Goal: Navigation & Orientation: Find specific page/section

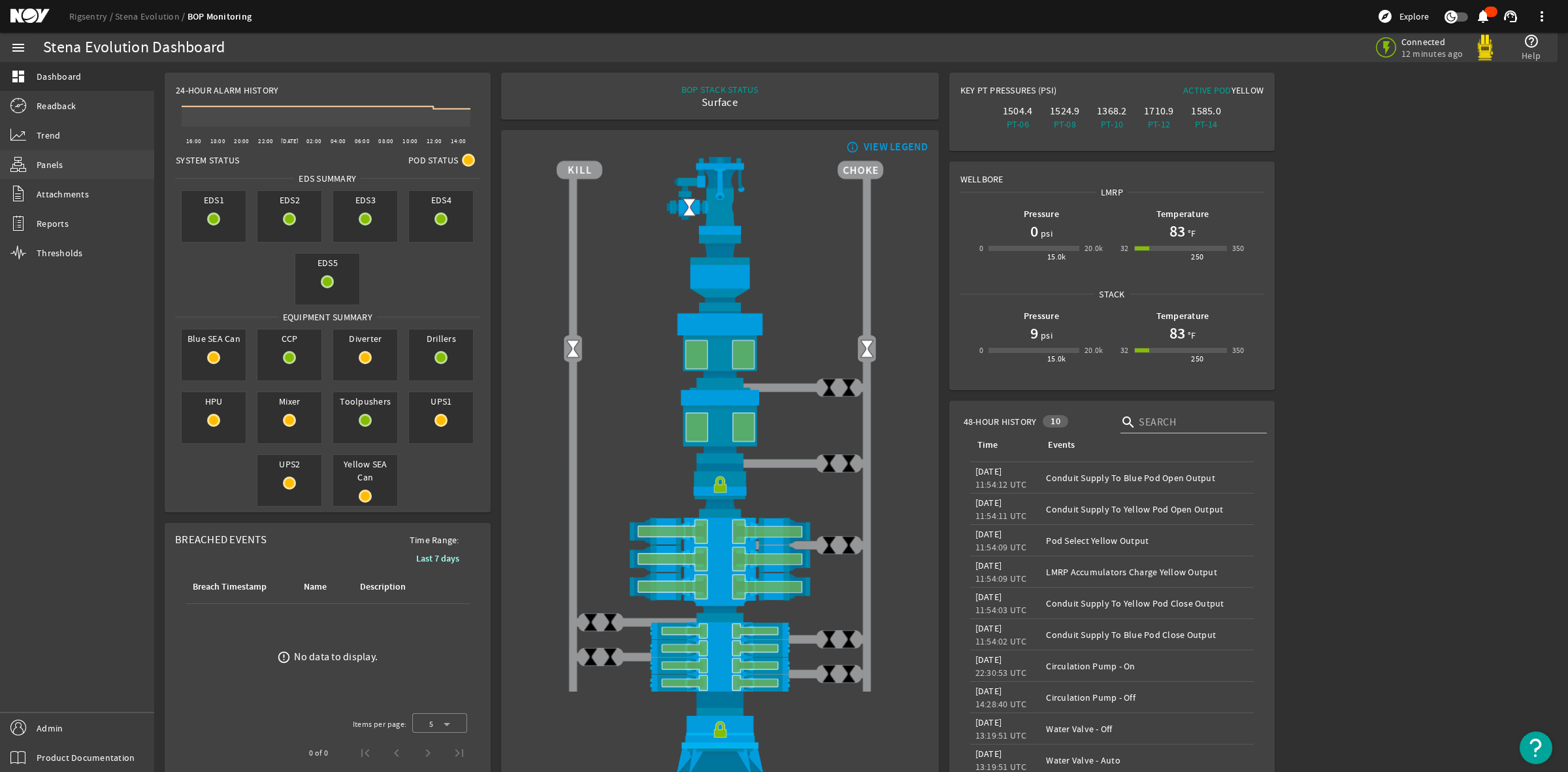
click at [47, 161] on span "Panels" at bounding box center [50, 165] width 27 height 13
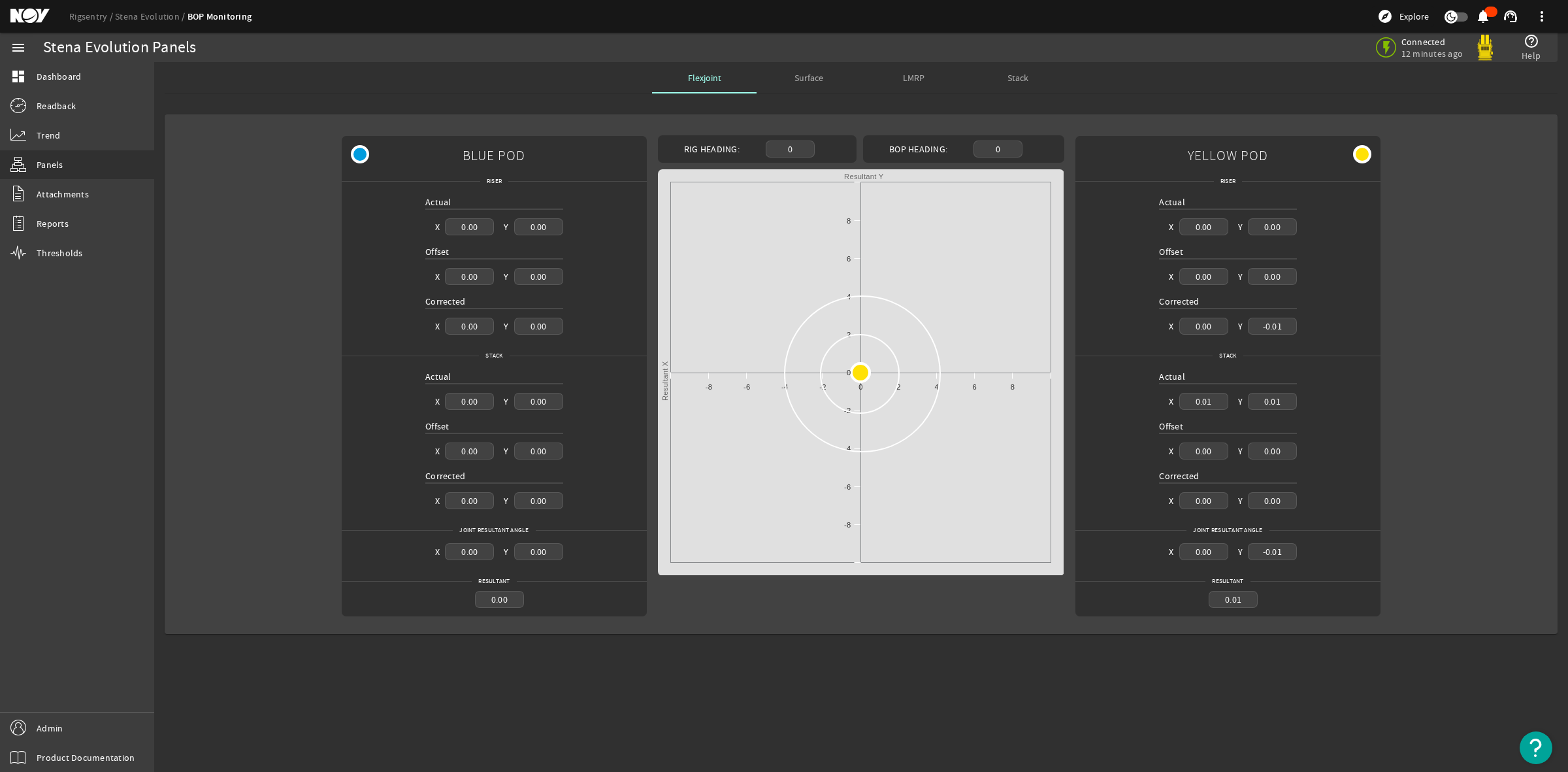
click at [823, 85] on div "Surface" at bounding box center [809, 78] width 105 height 31
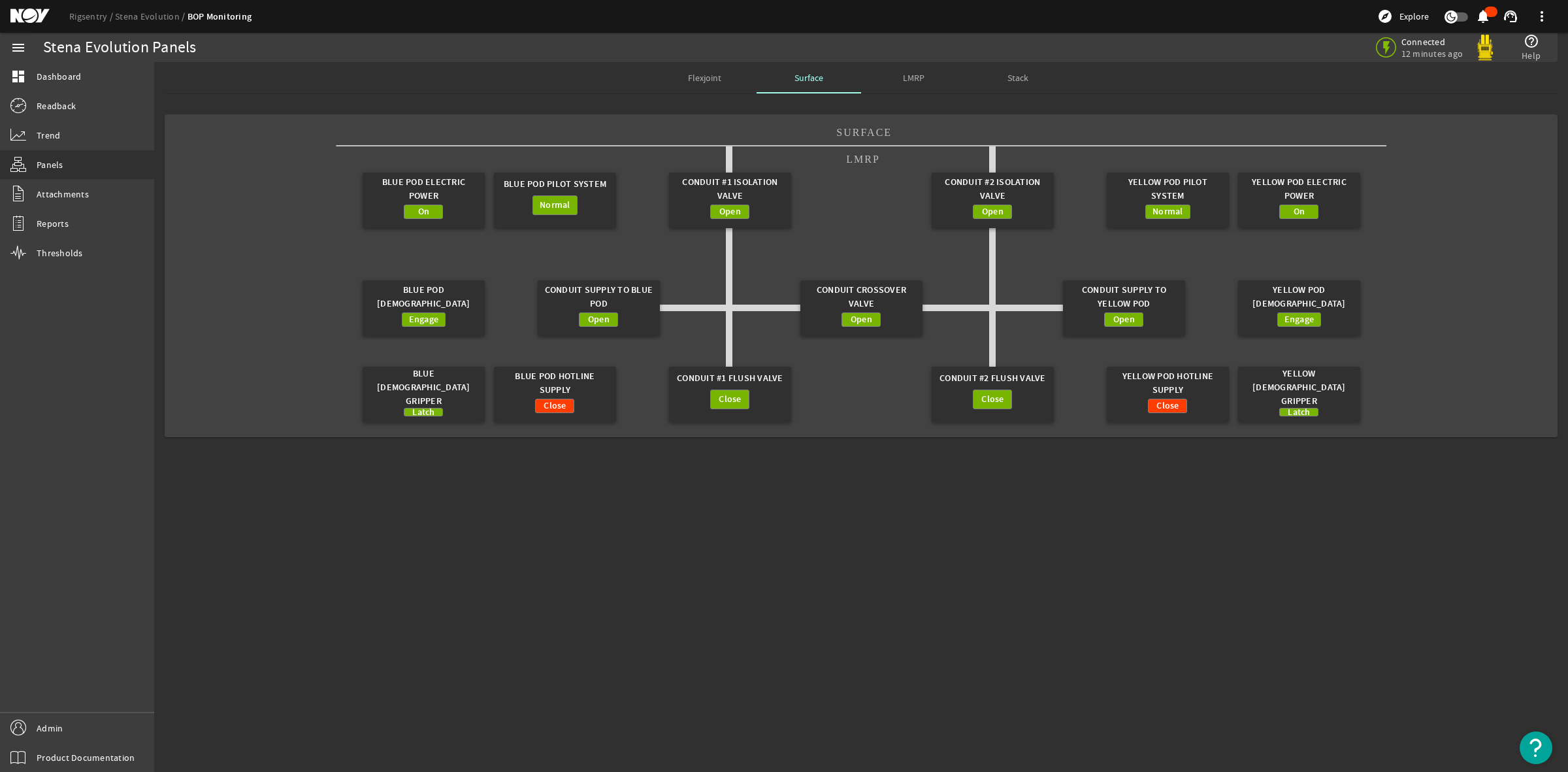
click at [919, 76] on span "LMRP" at bounding box center [914, 78] width 22 height 9
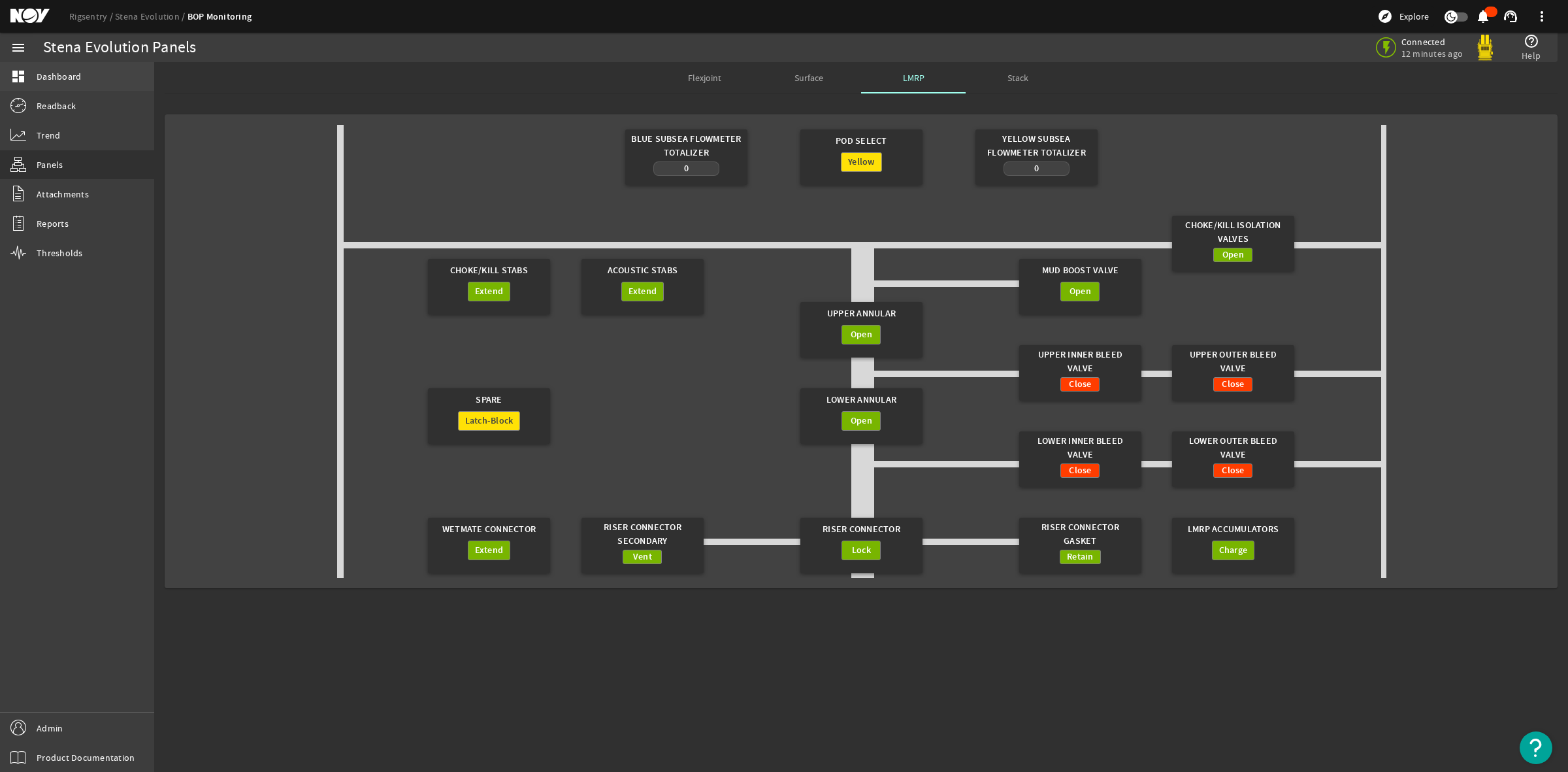
click at [40, 74] on span "Dashboard" at bounding box center [59, 76] width 45 height 13
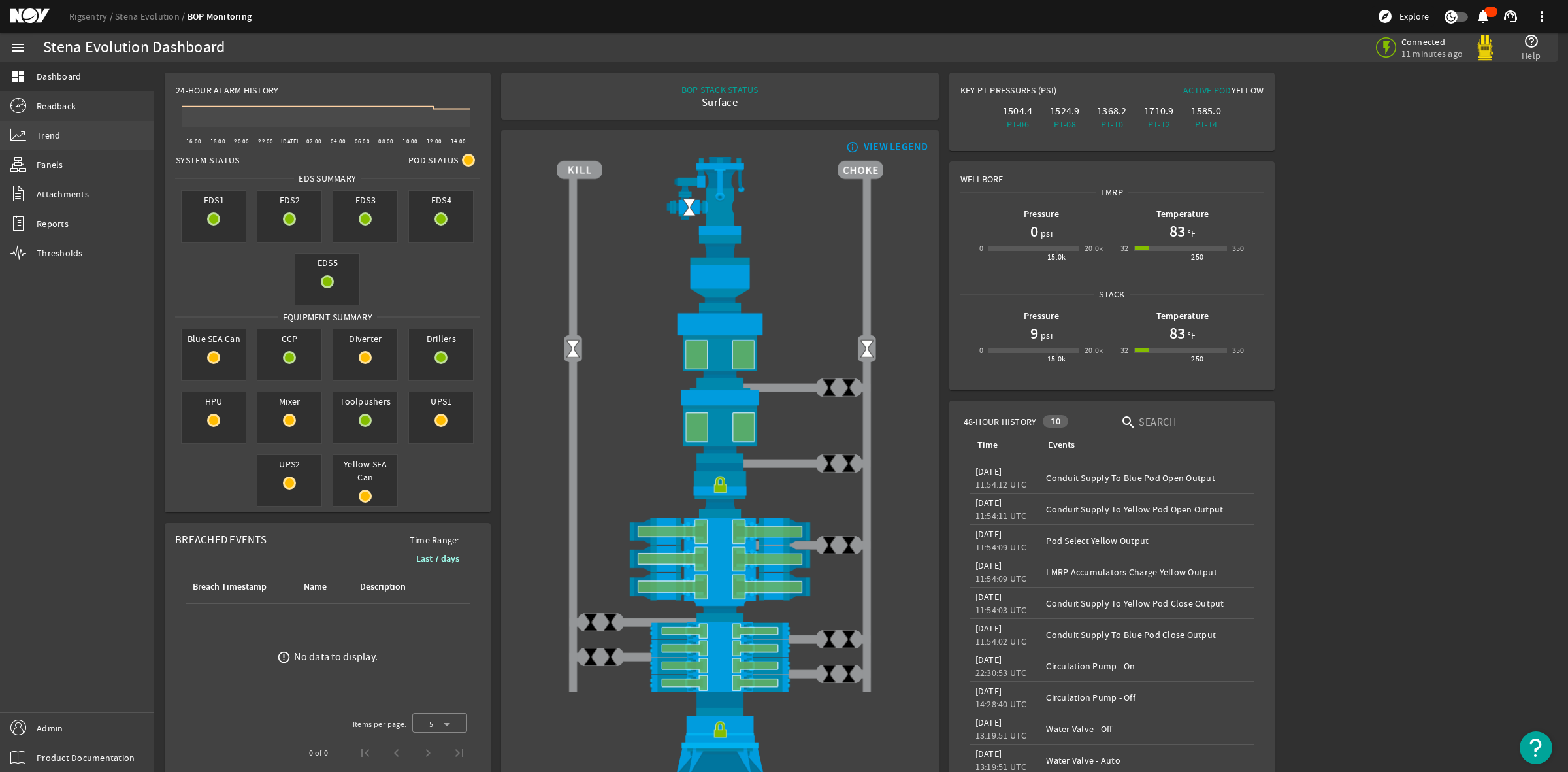
click at [40, 129] on span "Trend" at bounding box center [48, 135] width 23 height 13
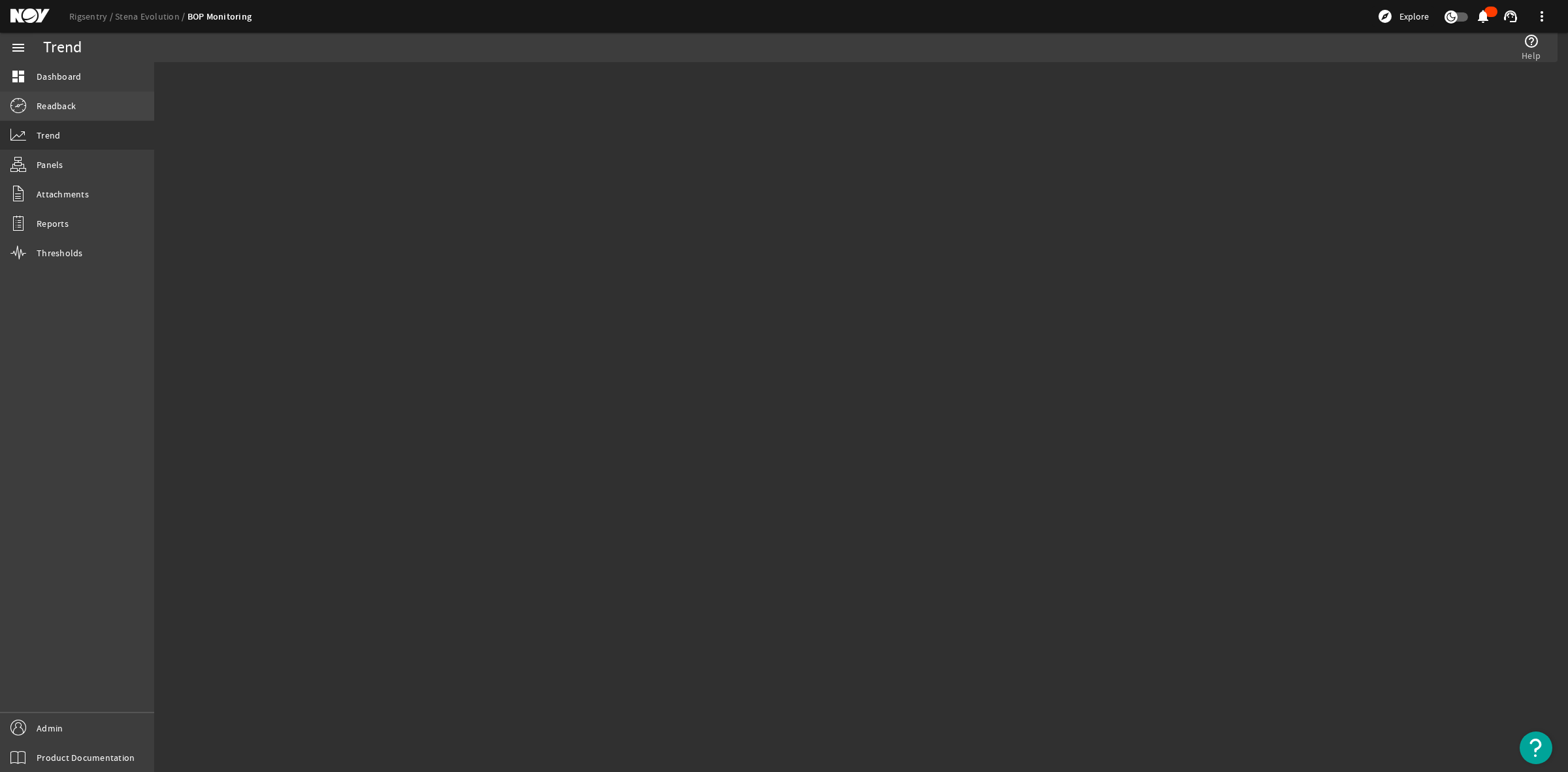
click at [43, 101] on span "Readback" at bounding box center [56, 106] width 39 height 13
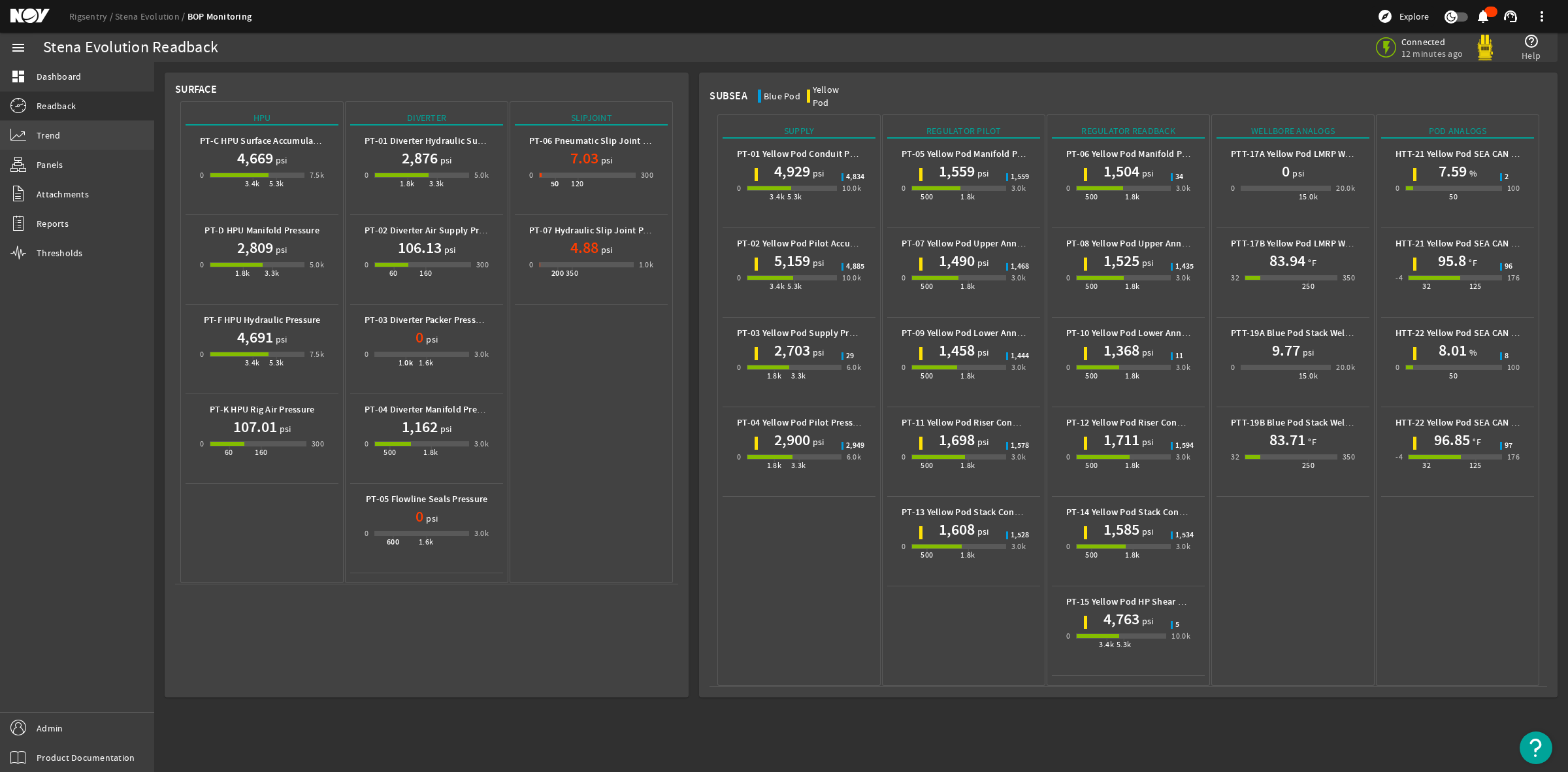
click at [42, 129] on span "Trend" at bounding box center [48, 135] width 23 height 13
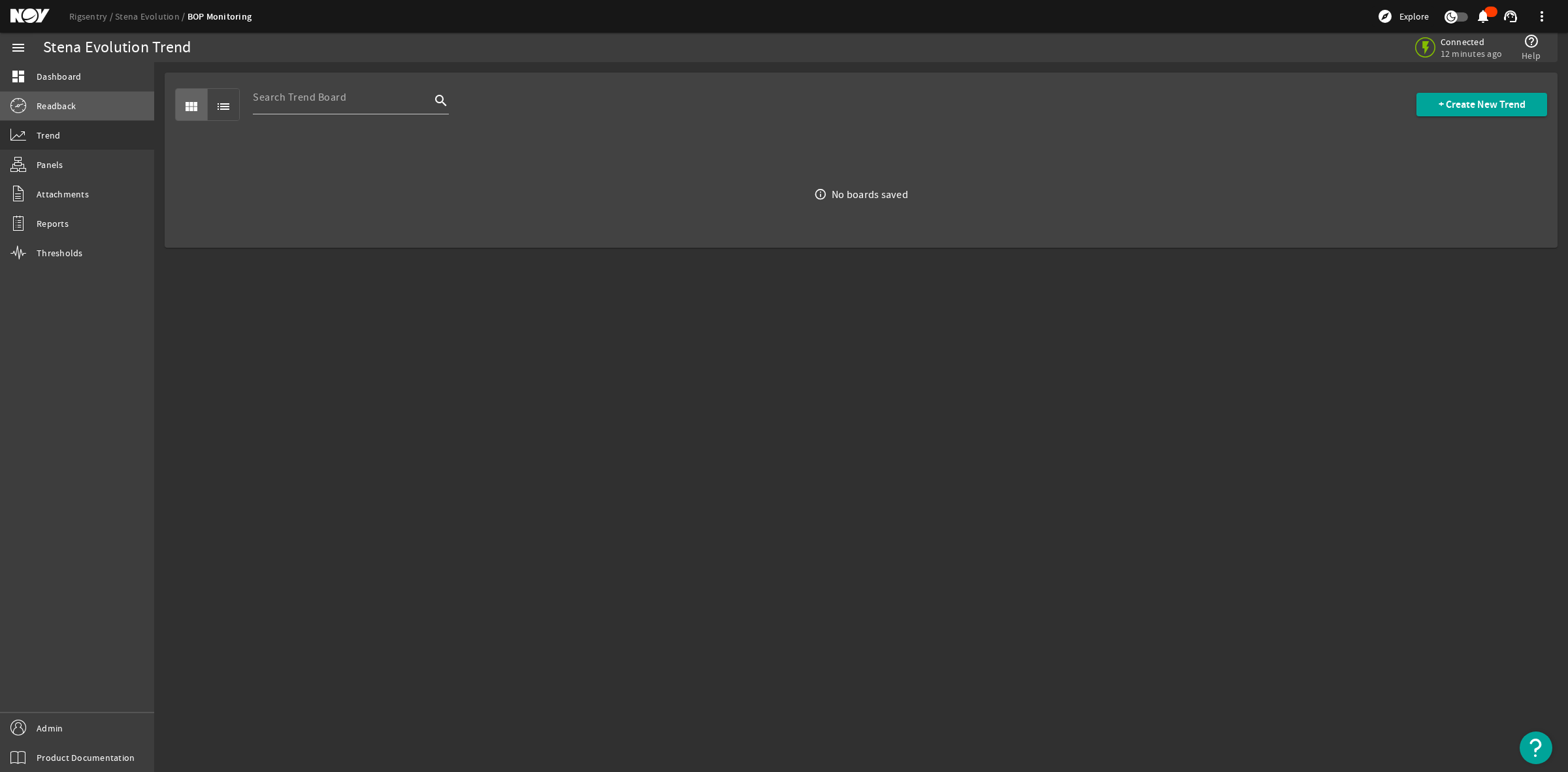
click at [69, 110] on span "Readback" at bounding box center [56, 106] width 39 height 13
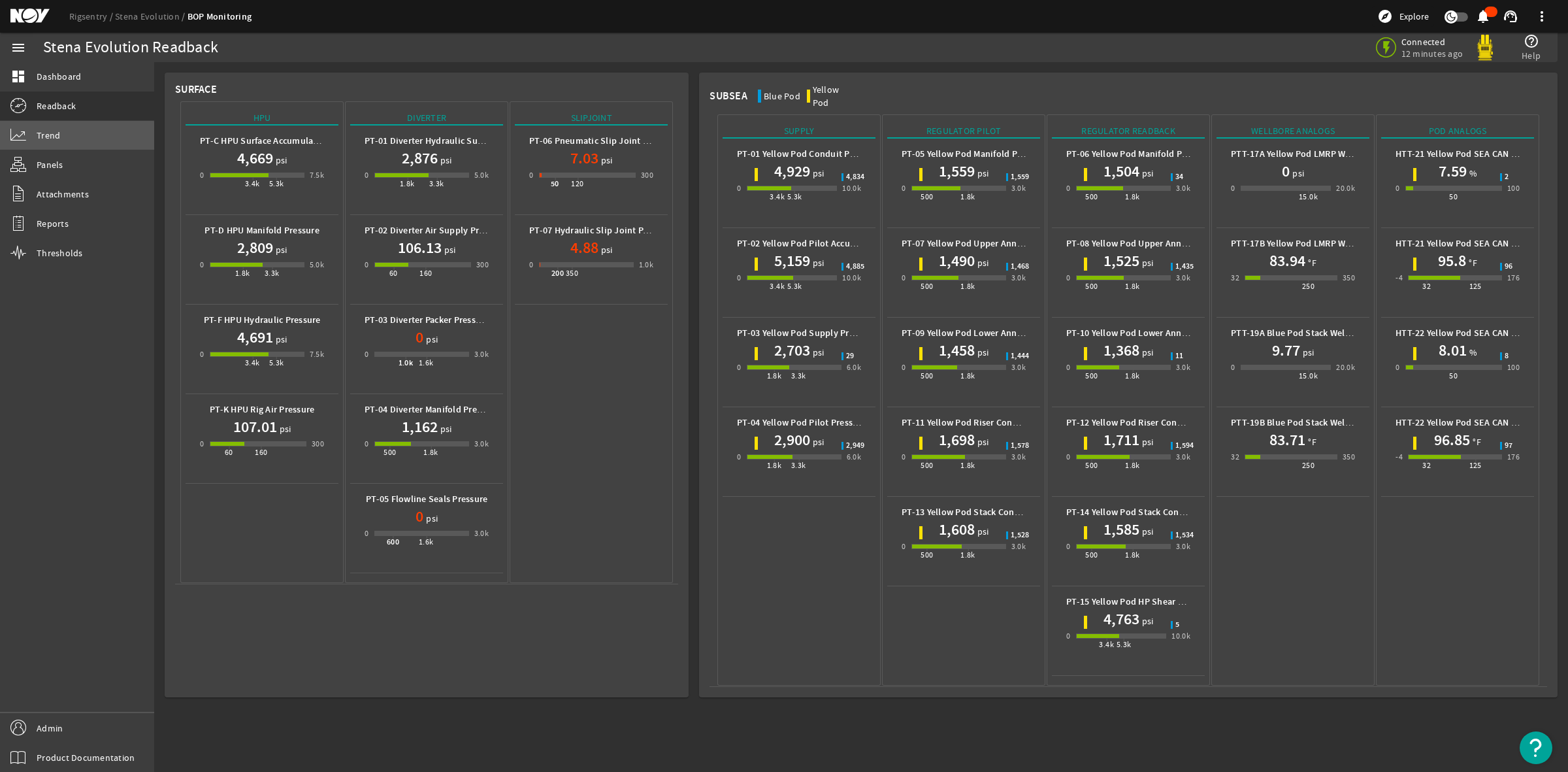
click at [40, 139] on span "Trend" at bounding box center [48, 135] width 23 height 13
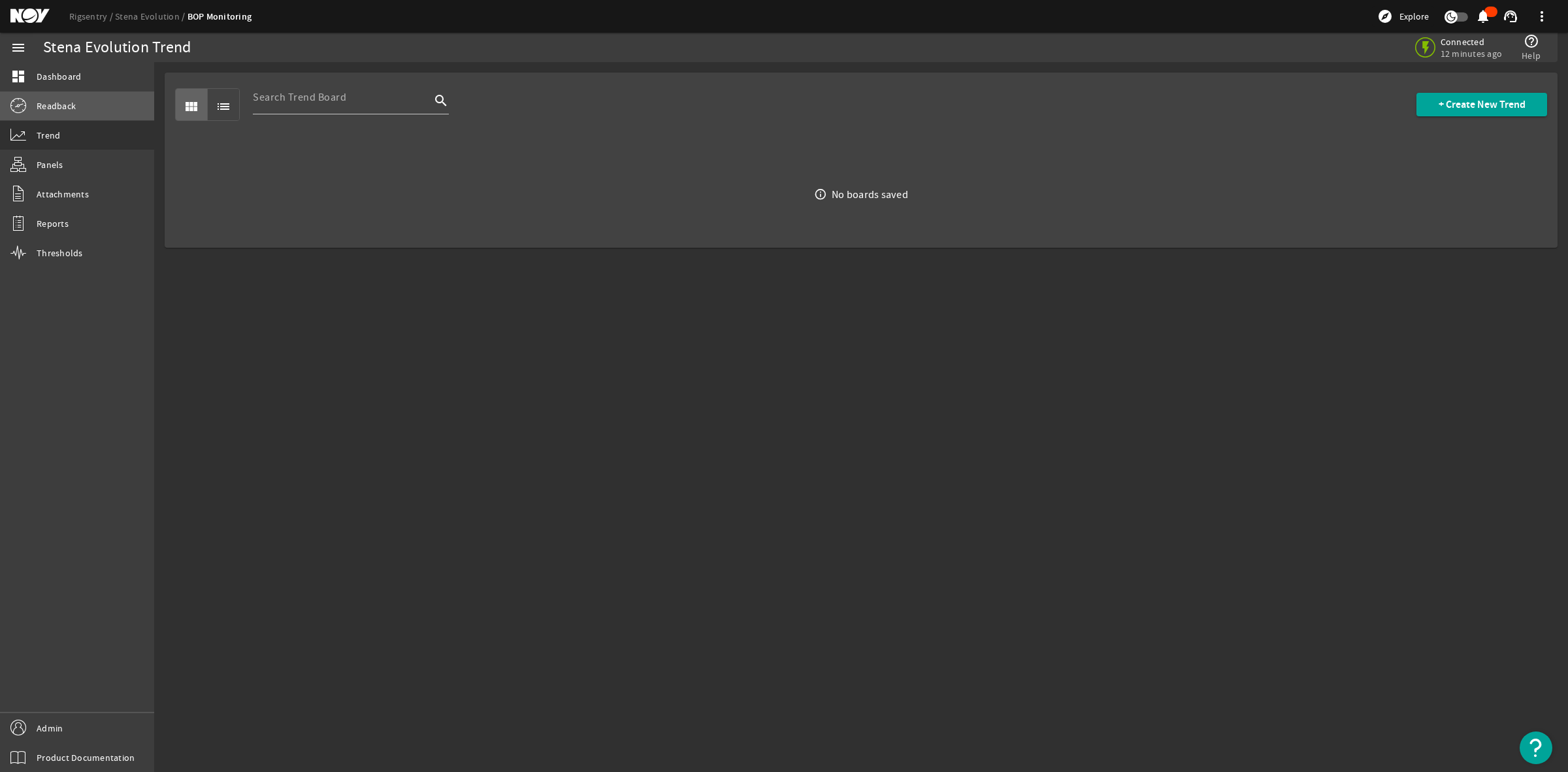
click at [47, 101] on span "Readback" at bounding box center [56, 106] width 39 height 13
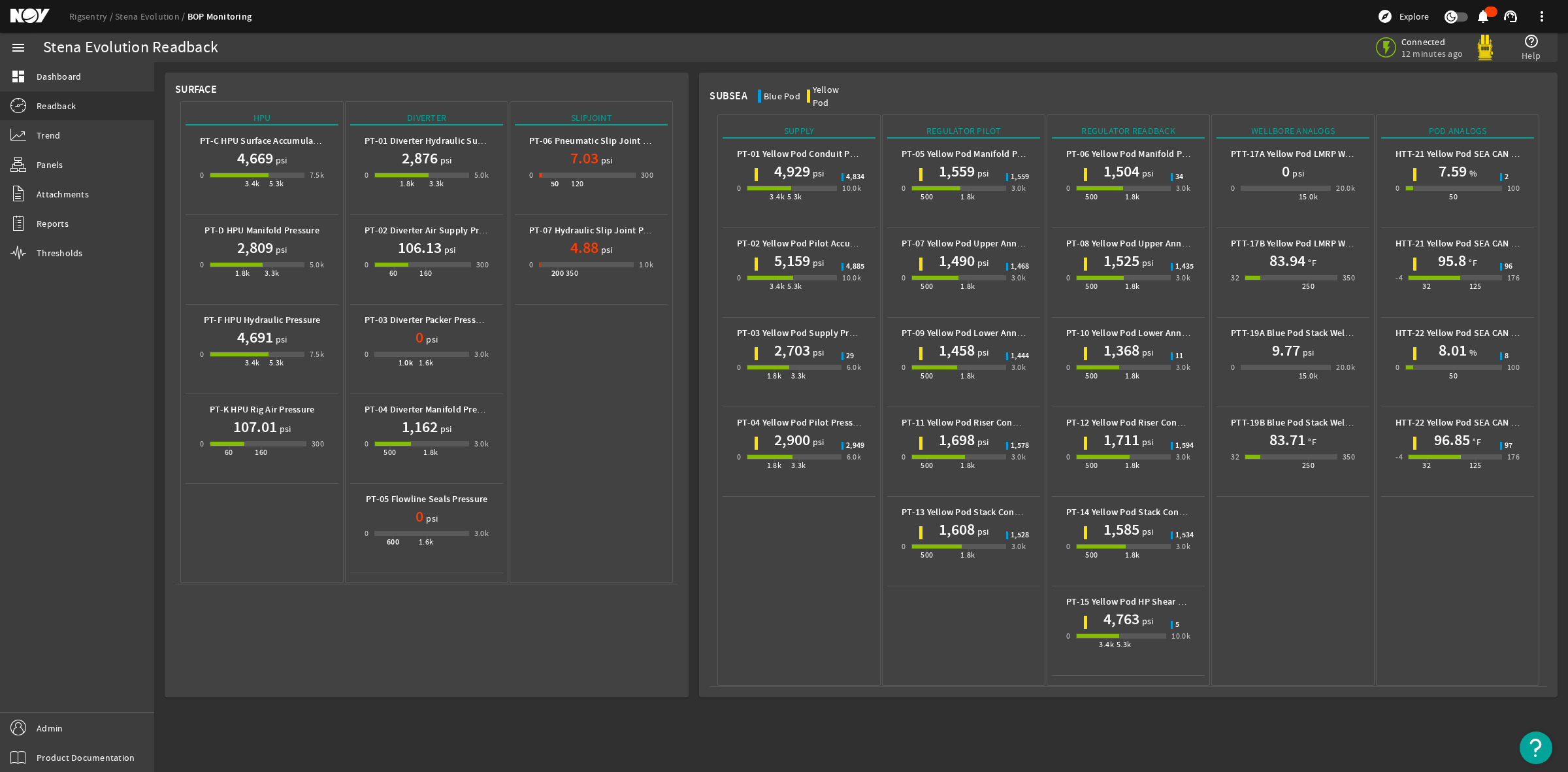
click at [1473, 124] on div "Pod Analogs" at bounding box center [1458, 131] width 153 height 14
